Goal: Task Accomplishment & Management: Complete application form

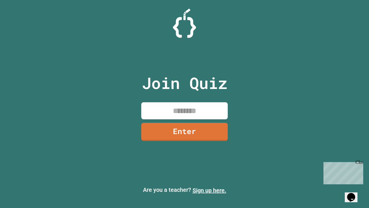
click at [209, 190] on link "Sign up here." at bounding box center [210, 190] width 34 height 7
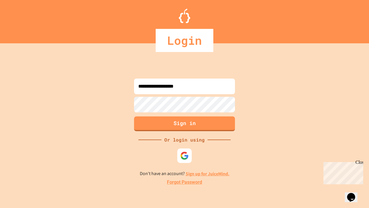
type input "**********"
